Goal: Check status: Check status

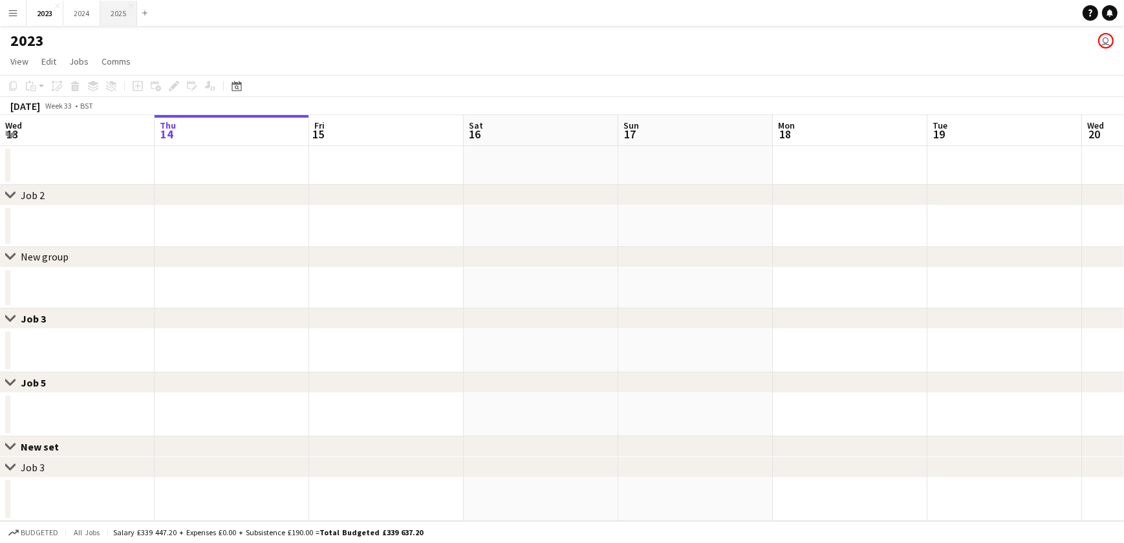
click at [111, 12] on button "2025 Close" at bounding box center [118, 13] width 37 height 25
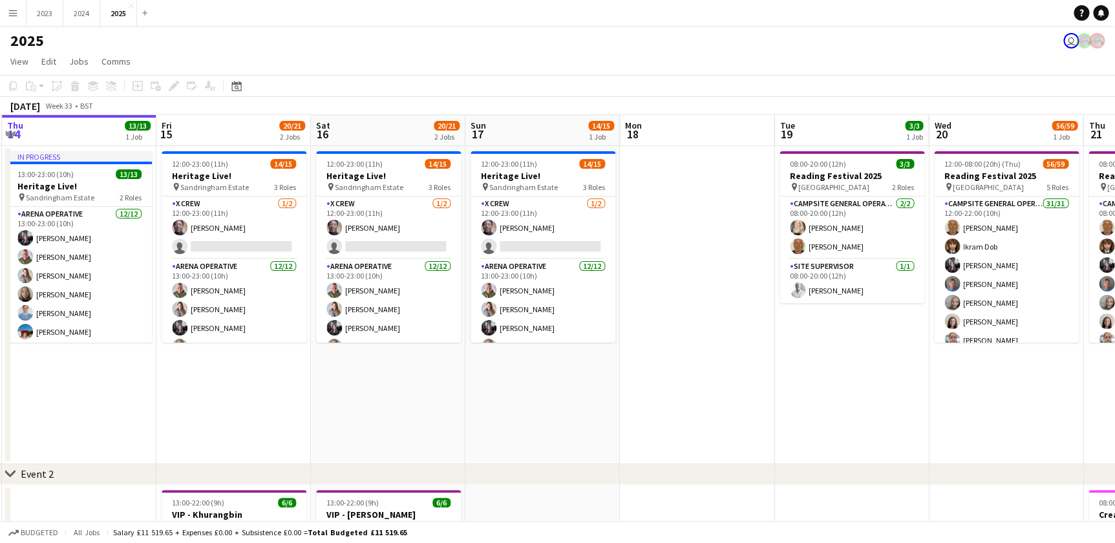
scroll to position [0, 462]
drag, startPoint x: 709, startPoint y: 401, endPoint x: 556, endPoint y: 401, distance: 153.2
drag, startPoint x: 564, startPoint y: 399, endPoint x: 353, endPoint y: 393, distance: 210.8
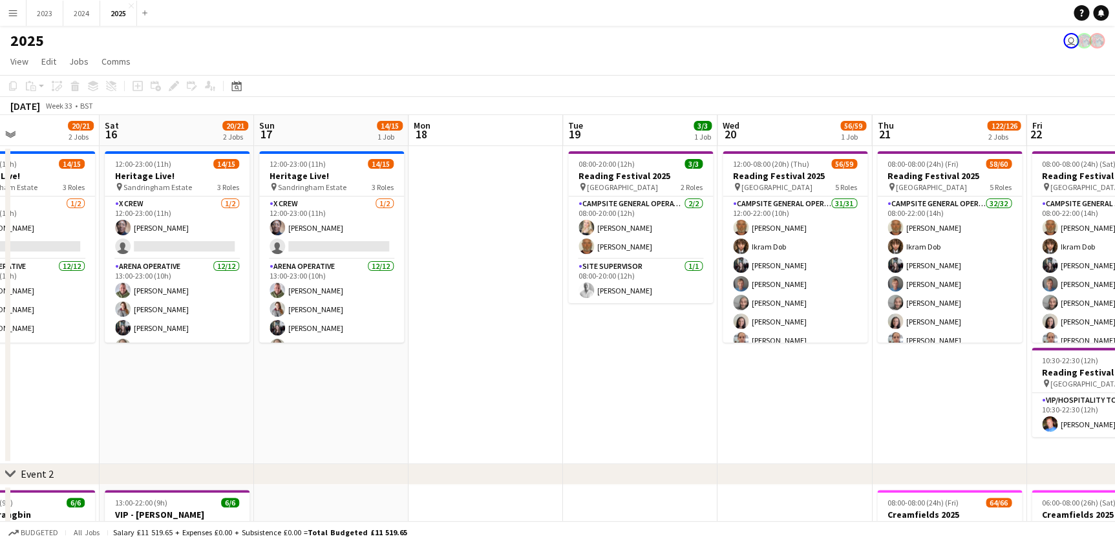
drag, startPoint x: 448, startPoint y: 399, endPoint x: 285, endPoint y: 401, distance: 162.9
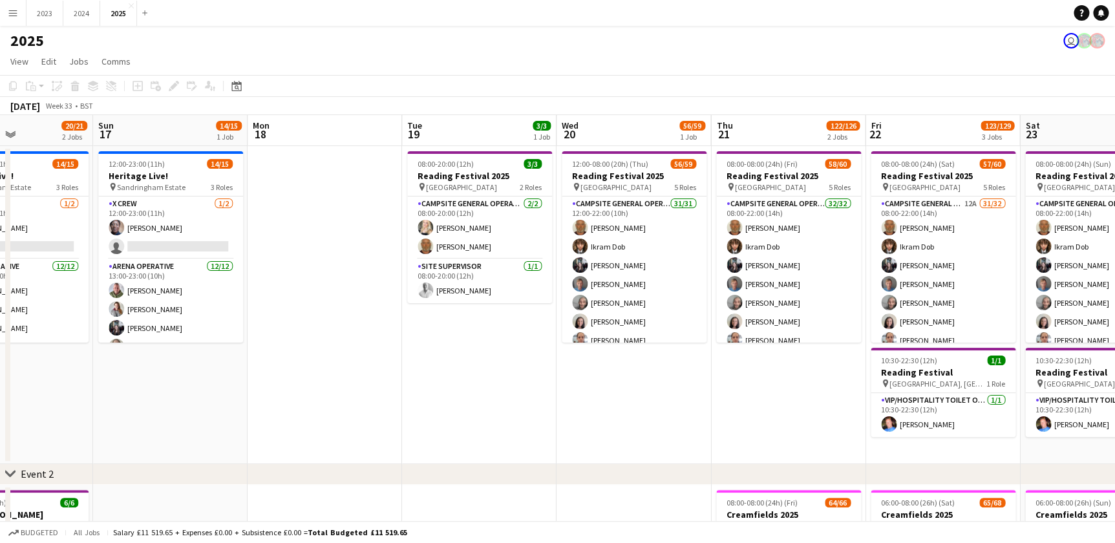
drag, startPoint x: 424, startPoint y: 411, endPoint x: 319, endPoint y: 411, distance: 104.7
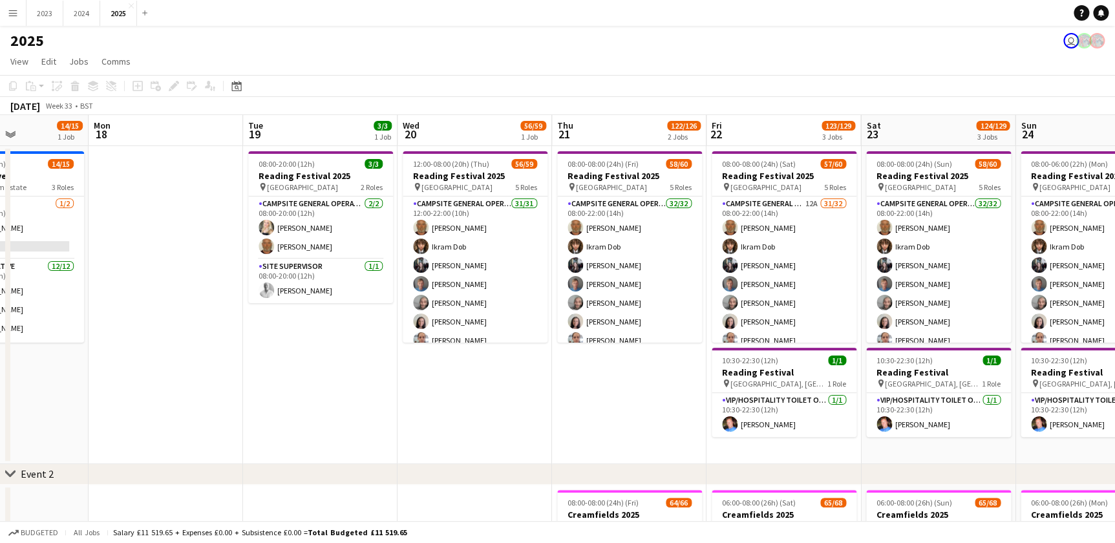
drag, startPoint x: 375, startPoint y: 413, endPoint x: 356, endPoint y: 413, distance: 18.7
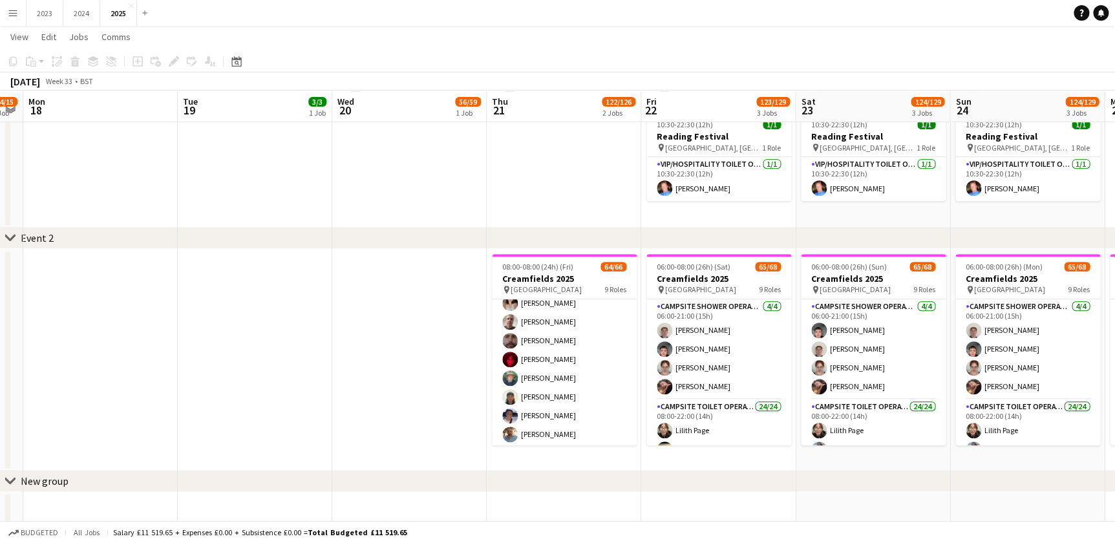
scroll to position [176, 0]
drag, startPoint x: 391, startPoint y: 356, endPoint x: 297, endPoint y: 374, distance: 96.2
click at [285, 362] on app-calendar-viewport "Fri 15 20/21 2 Jobs Sat 16 20/21 2 Jobs Sun 17 14/15 1 Job Mon 18 Tue 19 3/3 1 …" at bounding box center [557, 343] width 1115 height 1054
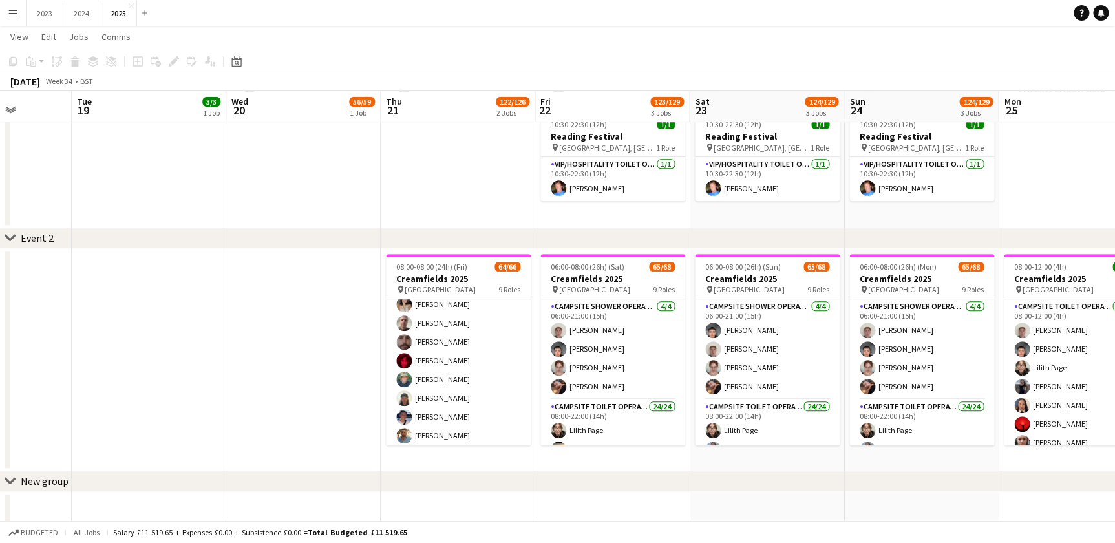
drag, startPoint x: 588, startPoint y: 452, endPoint x: 479, endPoint y: 451, distance: 108.6
click at [479, 451] on app-calendar-viewport "Fri 15 20/21 2 Jobs Sat 16 20/21 2 Jobs Sun 17 14/15 1 Job Mon 18 Tue 19 3/3 1 …" at bounding box center [557, 343] width 1115 height 1054
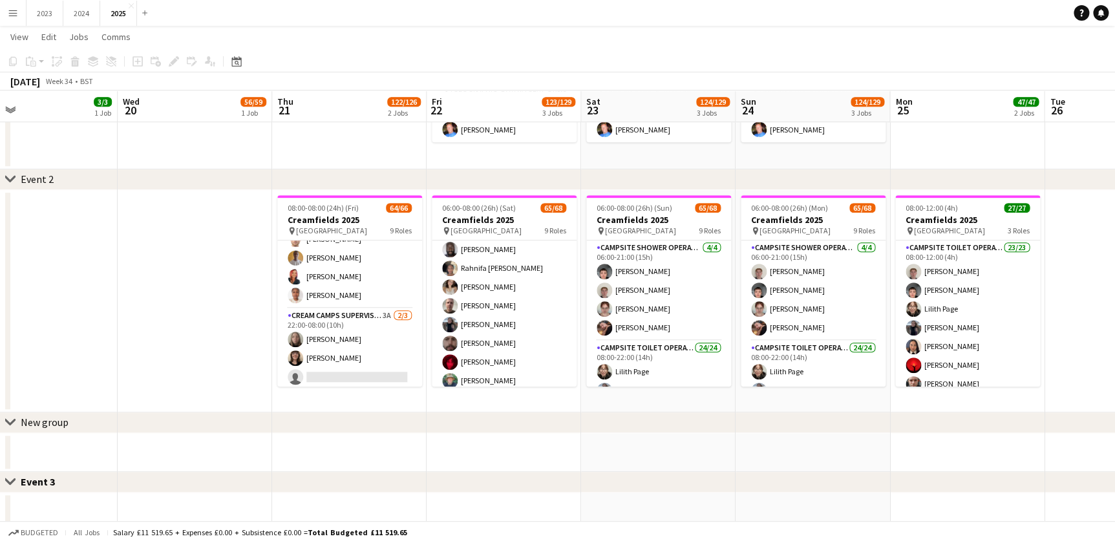
scroll to position [1259, 0]
